Goal: Navigation & Orientation: Find specific page/section

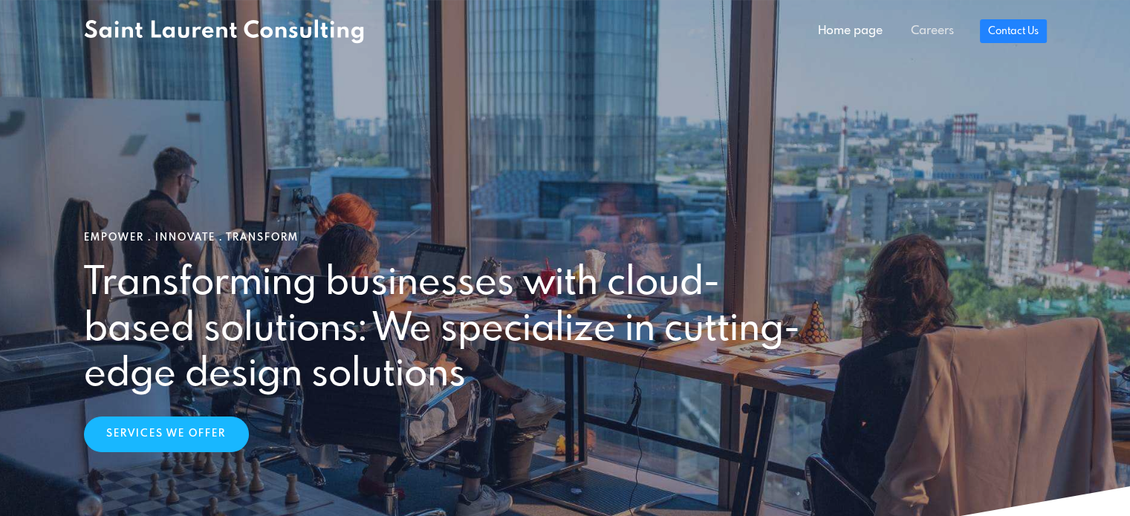
click at [953, 26] on link "Careers" at bounding box center [932, 31] width 71 height 30
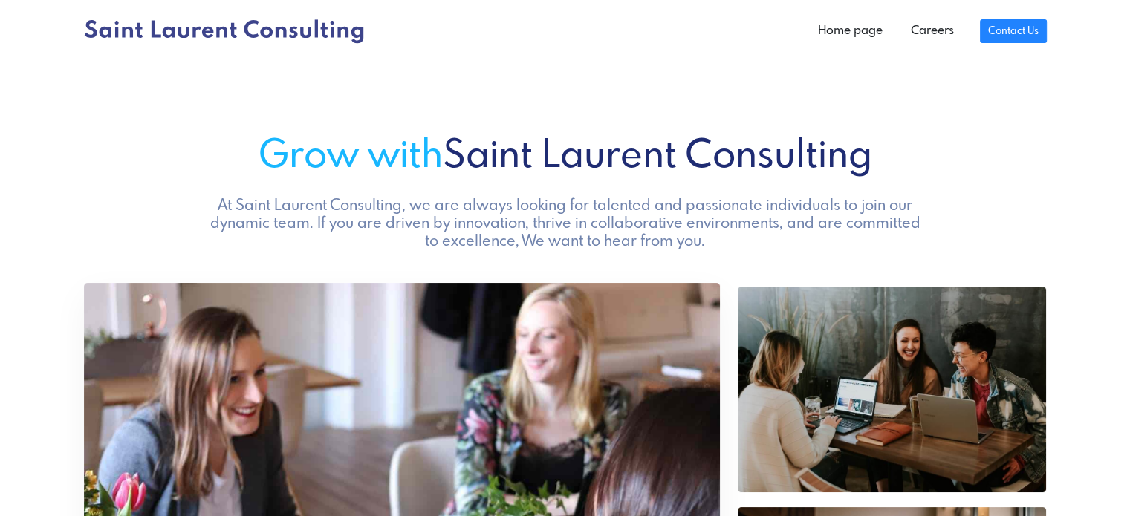
scroll to position [817, 0]
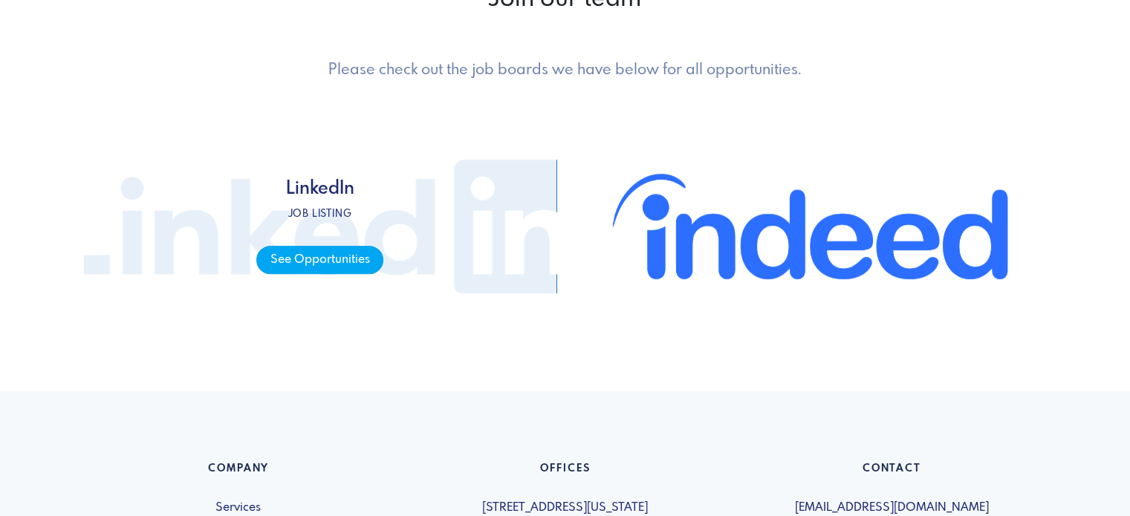
click at [327, 271] on span "See Opportunities" at bounding box center [319, 260] width 127 height 29
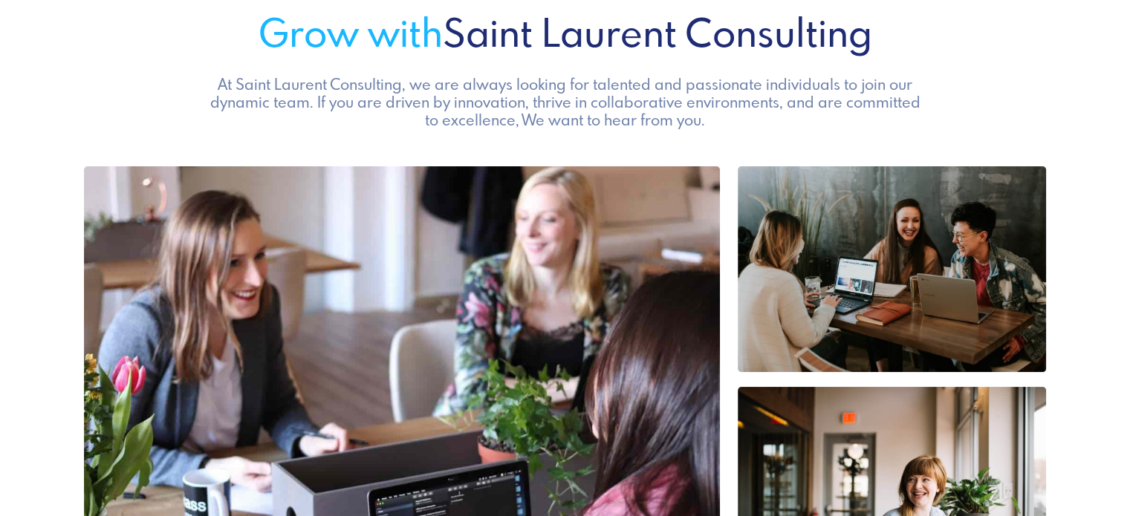
scroll to position [0, 0]
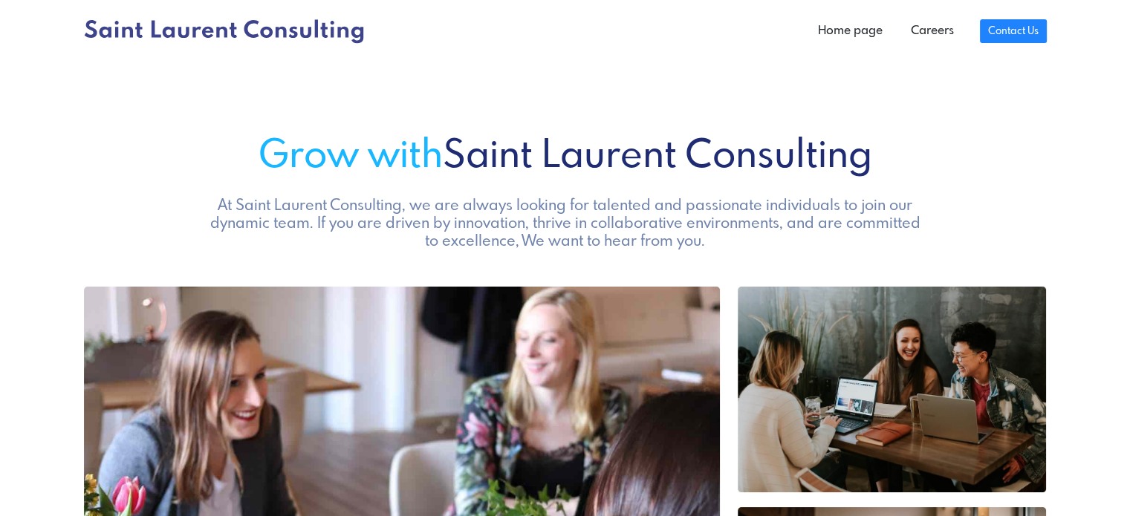
click at [976, 27] on ul "Home page Careers Contact Us" at bounding box center [925, 31] width 243 height 30
click at [995, 32] on link "Contact Us" at bounding box center [1013, 28] width 66 height 24
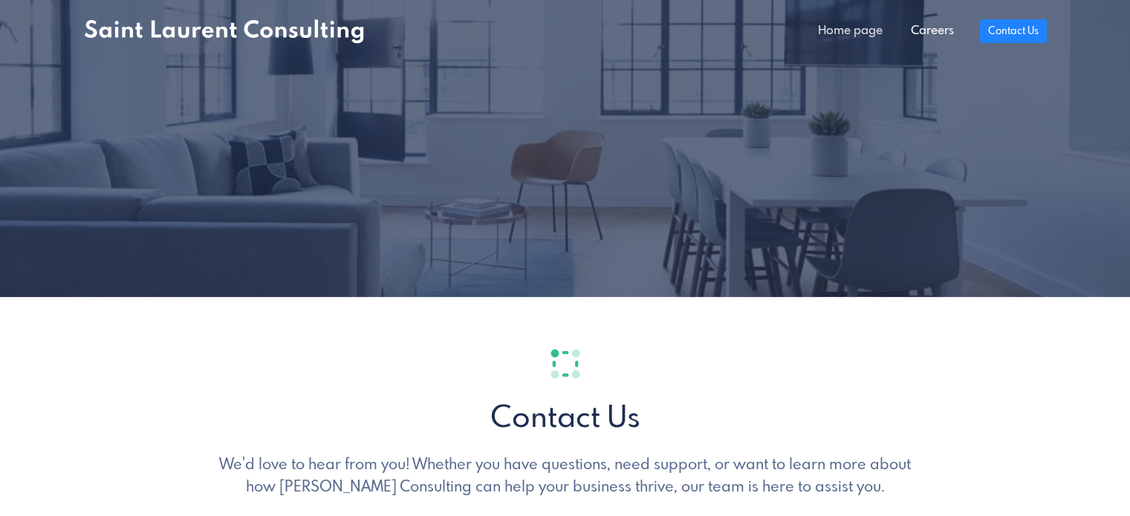
click at [873, 32] on link "Home page" at bounding box center [850, 31] width 93 height 30
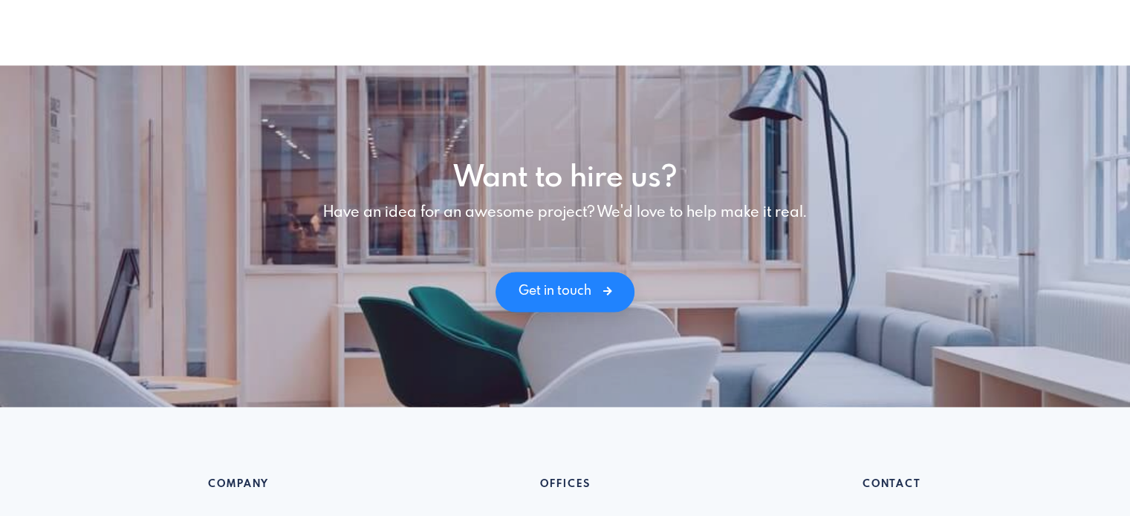
scroll to position [2179, 0]
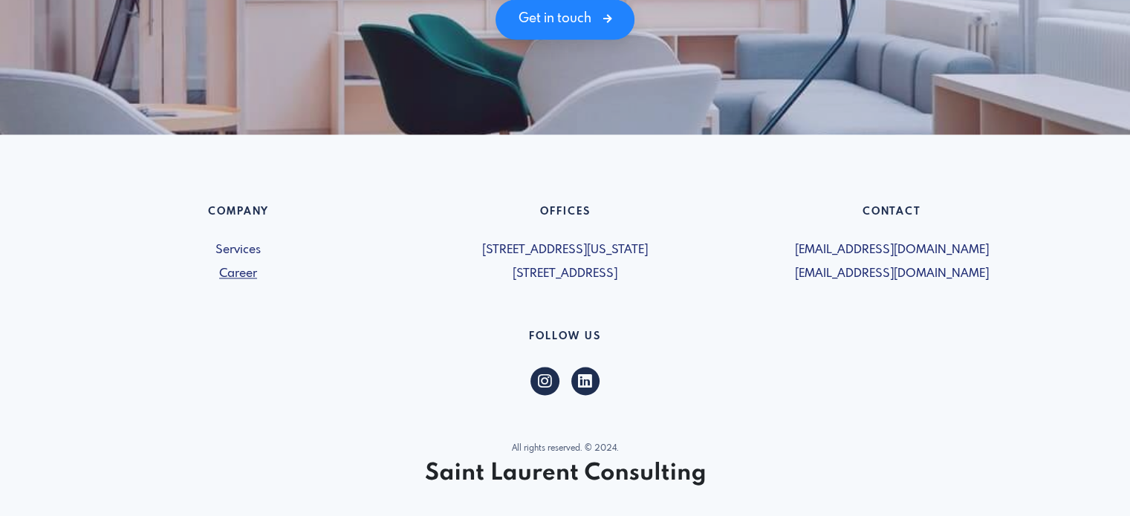
click at [225, 265] on link "Career" at bounding box center [238, 274] width 309 height 18
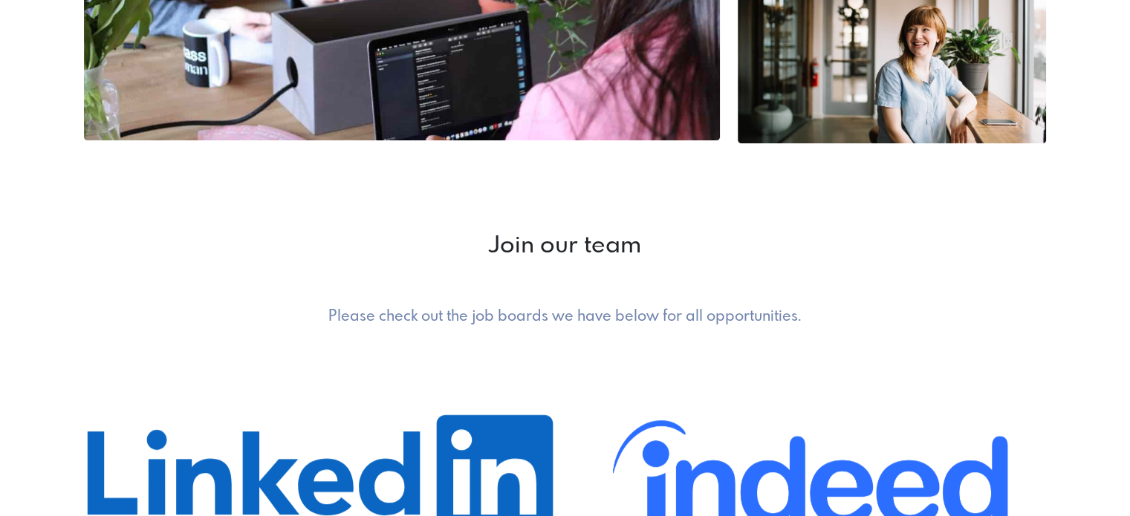
scroll to position [843, 0]
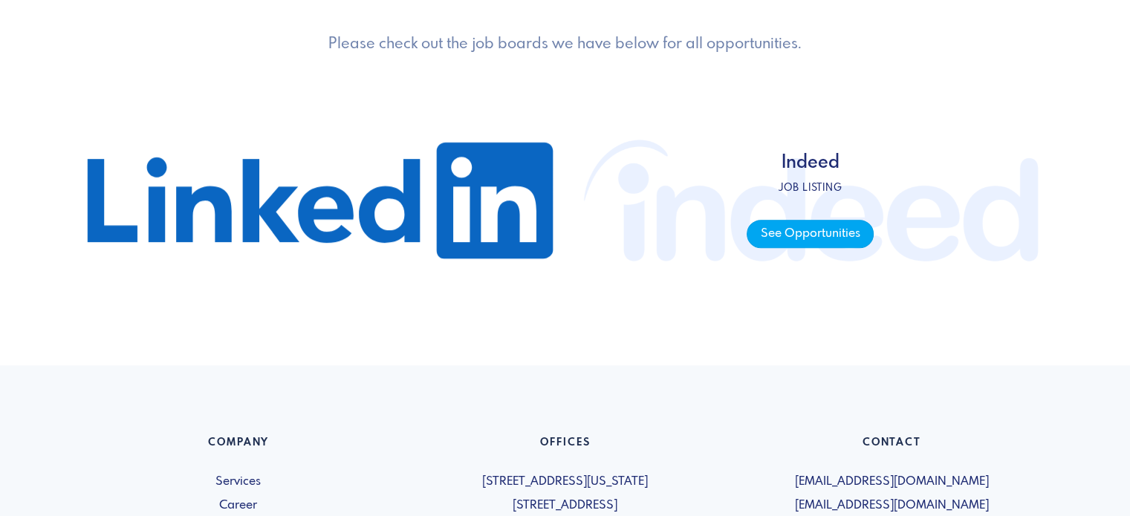
click at [796, 234] on span "See Opportunities" at bounding box center [810, 234] width 127 height 29
